Goal: Check status: Check status

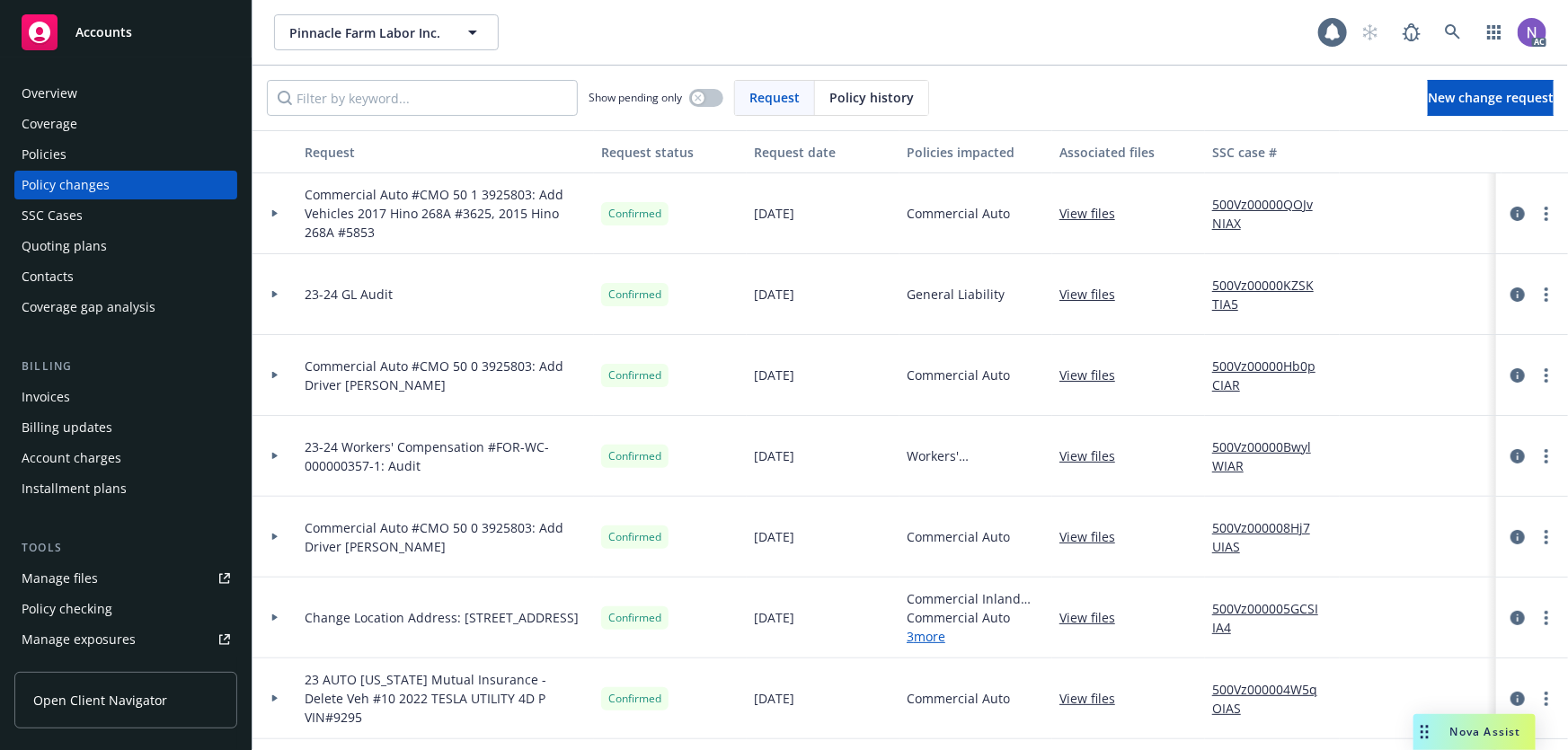
scroll to position [81, 0]
